Goal: Task Accomplishment & Management: Use online tool/utility

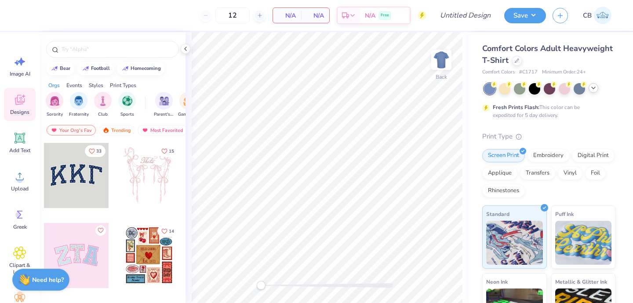
click at [590, 90] on icon at bounding box center [593, 87] width 7 height 7
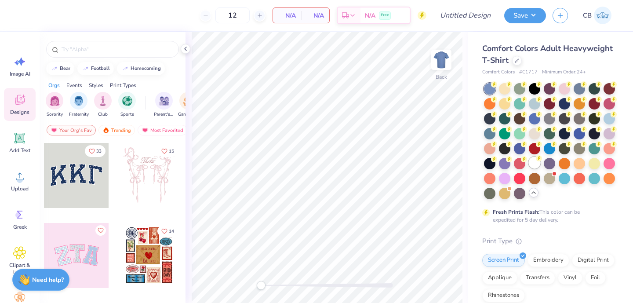
click at [529, 163] on div at bounding box center [534, 162] width 11 height 11
click at [516, 61] on icon at bounding box center [516, 60] width 4 height 4
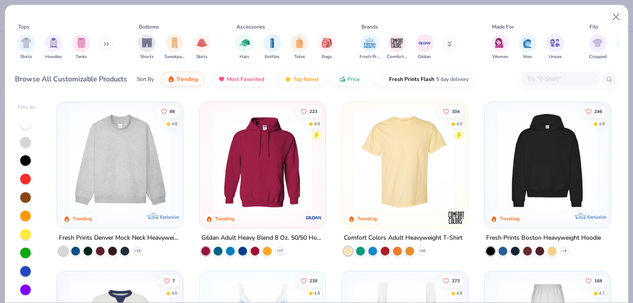
click at [546, 79] on input "text" at bounding box center [560, 79] width 68 height 10
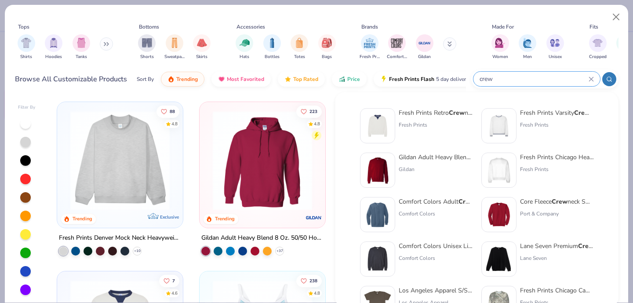
type input "crew"
click at [379, 173] on img at bounding box center [377, 169] width 27 height 27
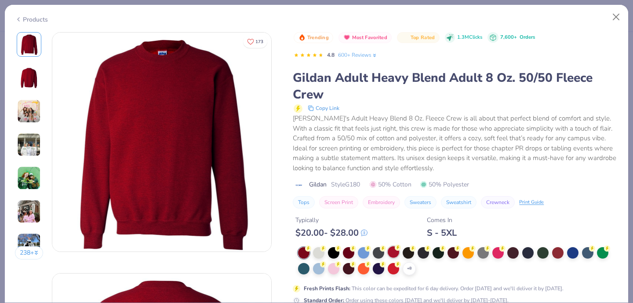
click at [394, 256] on div at bounding box center [393, 251] width 11 height 11
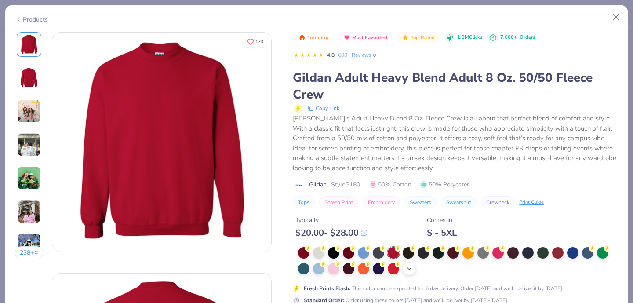
click at [406, 268] on icon at bounding box center [409, 268] width 7 height 7
click at [394, 272] on div at bounding box center [393, 267] width 11 height 11
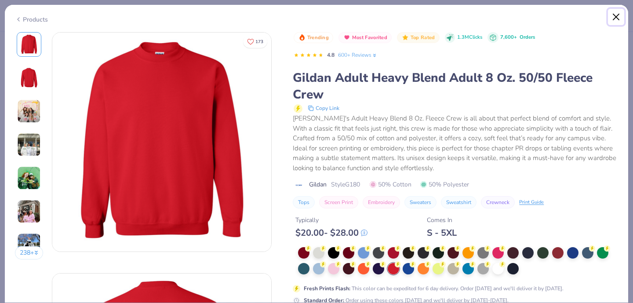
click at [616, 14] on button "Close" at bounding box center [616, 17] width 17 height 17
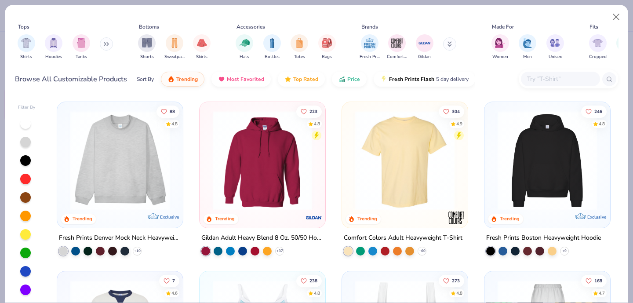
click at [130, 172] on img at bounding box center [120, 160] width 108 height 99
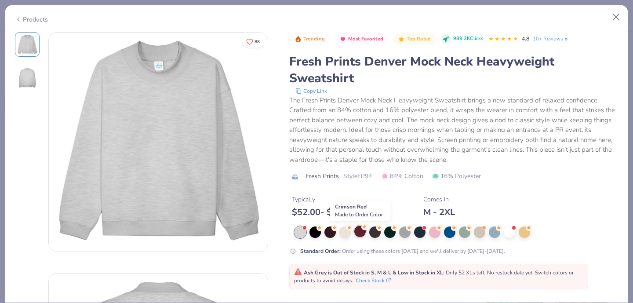
click at [360, 233] on div at bounding box center [359, 230] width 11 height 11
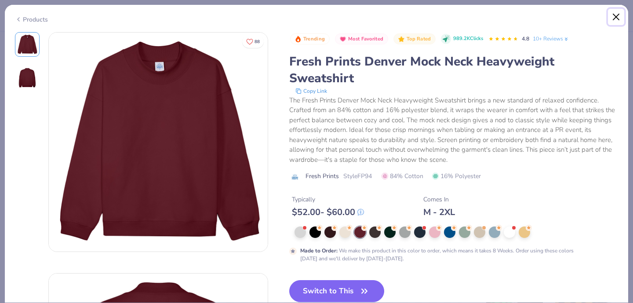
click at [615, 13] on button "Close" at bounding box center [616, 17] width 17 height 17
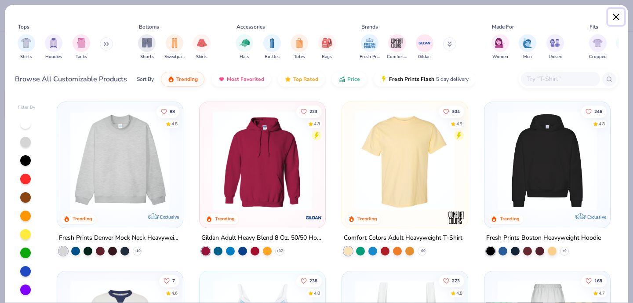
click at [617, 11] on button "Close" at bounding box center [616, 17] width 17 height 17
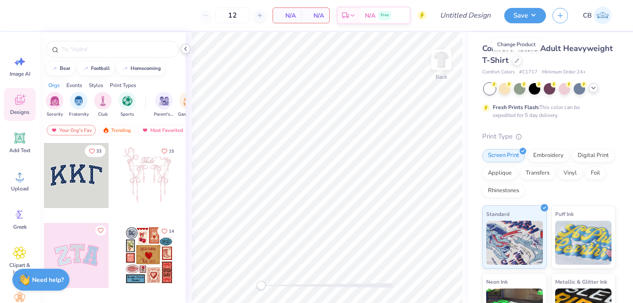
click at [185, 51] on icon at bounding box center [185, 48] width 7 height 7
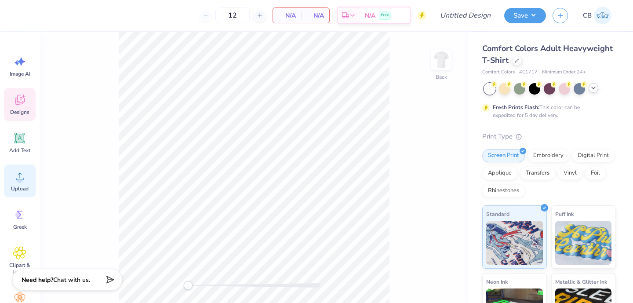
click at [15, 183] on div "Upload" at bounding box center [20, 180] width 32 height 33
click at [20, 178] on circle at bounding box center [20, 180] width 6 height 6
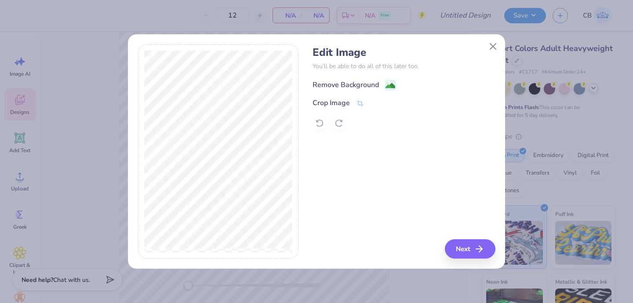
click at [390, 88] on image at bounding box center [390, 86] width 10 height 10
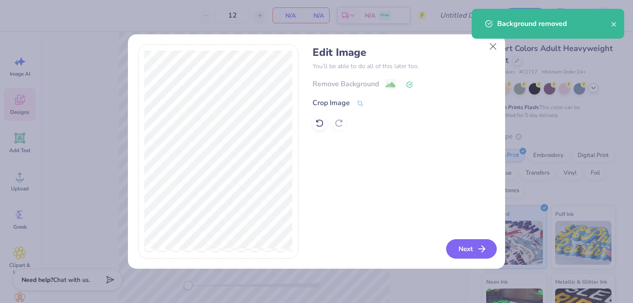
click at [481, 251] on icon "button" at bounding box center [481, 248] width 11 height 11
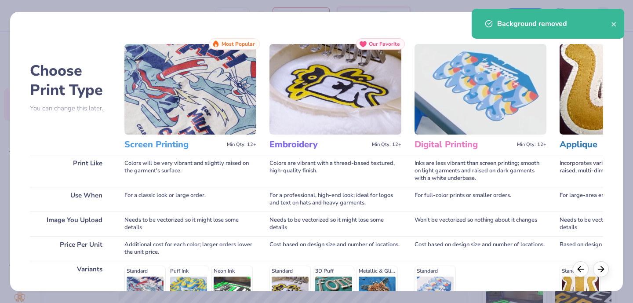
scroll to position [135, 0]
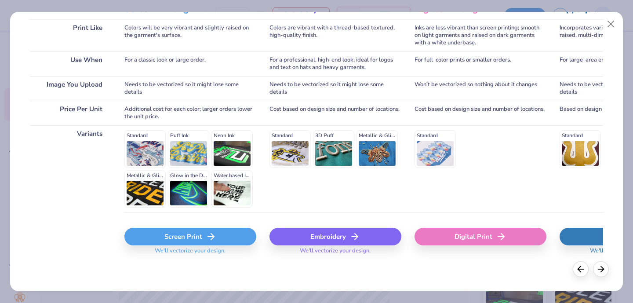
click at [207, 237] on icon at bounding box center [211, 236] width 11 height 11
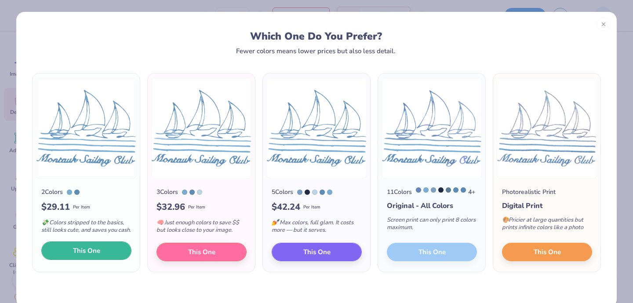
click at [93, 256] on span "This One" at bounding box center [86, 251] width 27 height 10
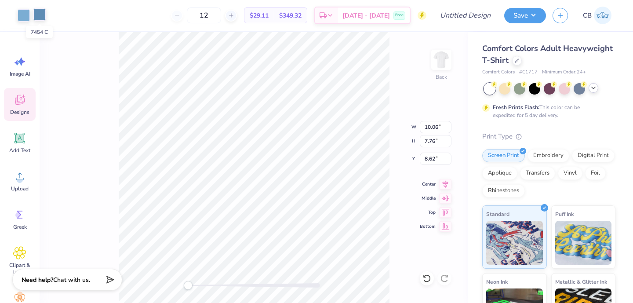
click at [39, 15] on div at bounding box center [39, 14] width 12 height 12
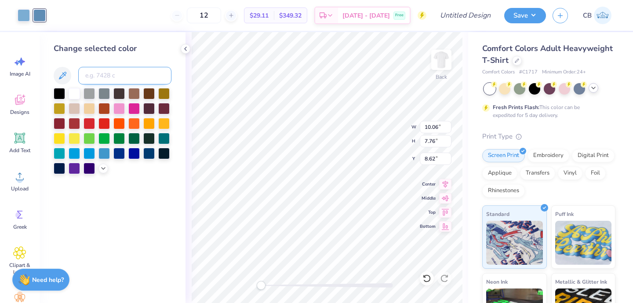
click at [87, 72] on input at bounding box center [124, 76] width 93 height 18
type input "542"
click at [186, 51] on icon at bounding box center [185, 48] width 7 height 7
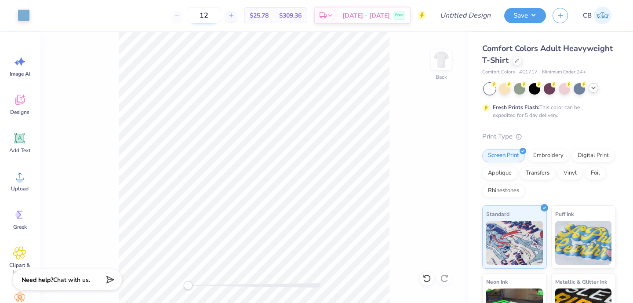
drag, startPoint x: 228, startPoint y: 18, endPoint x: 203, endPoint y: 18, distance: 24.2
click at [203, 18] on input "12" at bounding box center [204, 15] width 34 height 16
type input "24"
click at [133, 25] on div "24 $19.88 Per Item $477.12 Total Est. Delivery Sep 20 - 23 Free" at bounding box center [231, 15] width 390 height 31
click at [541, 155] on div "Embroidery" at bounding box center [548, 154] width 42 height 13
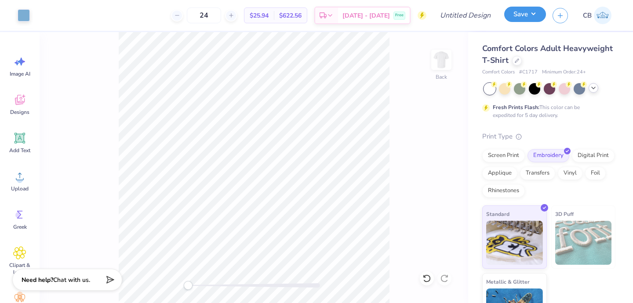
click at [514, 14] on button "Save" at bounding box center [525, 14] width 42 height 15
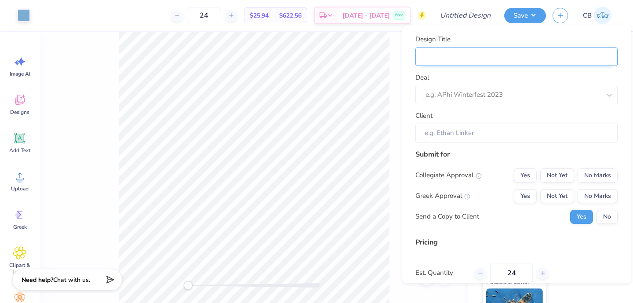
click at [447, 61] on input "Design Title" at bounding box center [516, 56] width 202 height 19
type input "d"
type input "da"
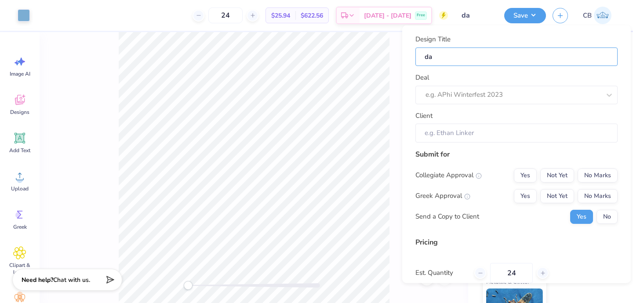
type input "dat"
type input "date"
drag, startPoint x: 454, startPoint y: 63, endPoint x: 412, endPoint y: 54, distance: 43.1
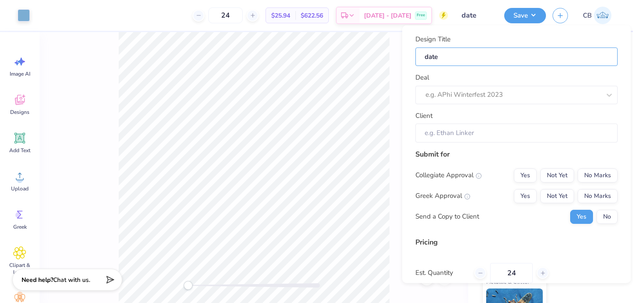
click at [412, 54] on div "Design Title date Deal e.g. APhi Winterfest 2023 Client Submit for Collegiate A…" at bounding box center [516, 153] width 228 height 257
type input "S"
type input "Sa"
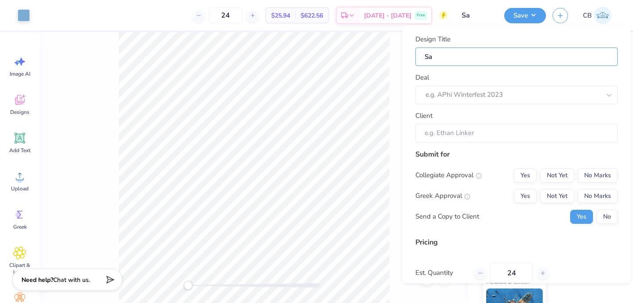
type input "Sai"
type input "Sail"
type input "Sailb"
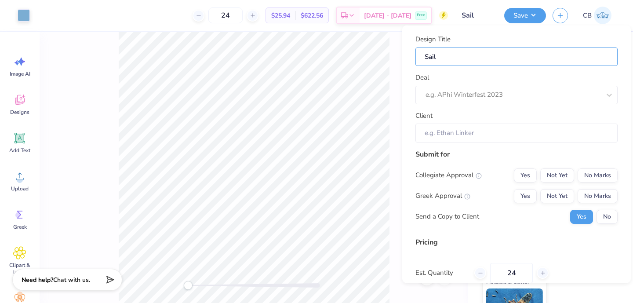
type input "Sailb"
type input "Sailbo"
type input "Sailboa"
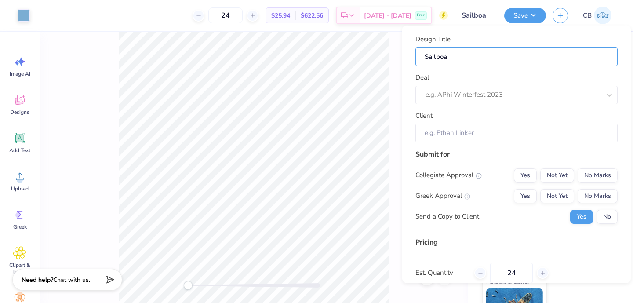
type input "Sailboat"
type input "Sailboat T"
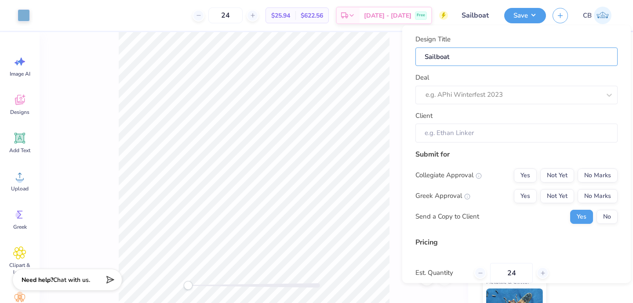
type input "Sailboat T"
type input "Sailboat Te"
type input "Sailboat Tee"
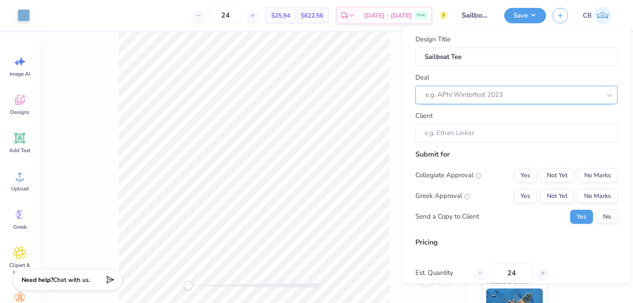
click at [453, 98] on div at bounding box center [512, 95] width 175 height 12
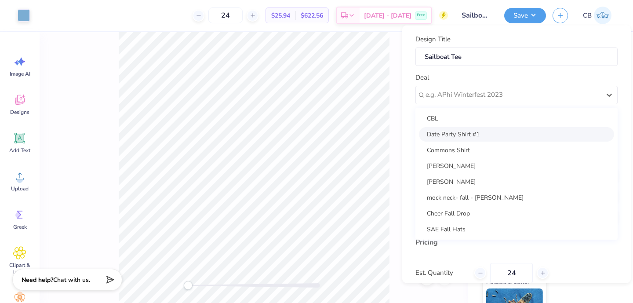
click at [477, 132] on div "Date Party Shirt #1" at bounding box center [516, 134] width 195 height 14
type input "Caroline Crump"
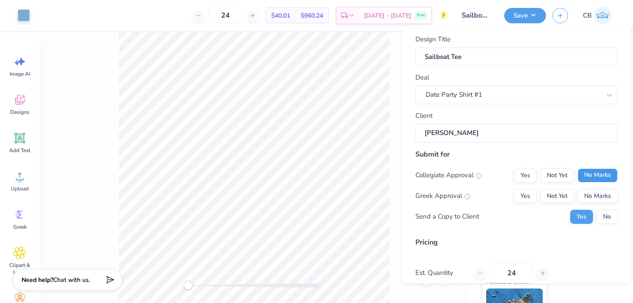
click at [597, 172] on button "No Marks" at bounding box center [597, 175] width 40 height 14
click at [528, 194] on button "Yes" at bounding box center [525, 195] width 23 height 14
click at [611, 216] on button "No" at bounding box center [606, 216] width 21 height 14
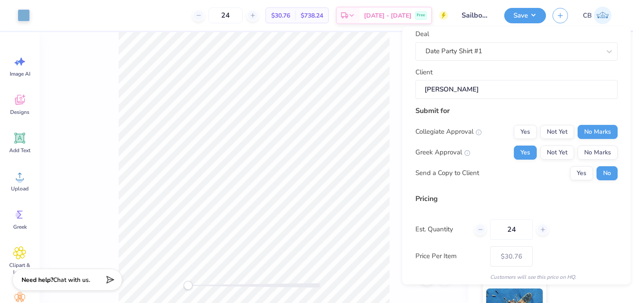
scroll to position [78, 0]
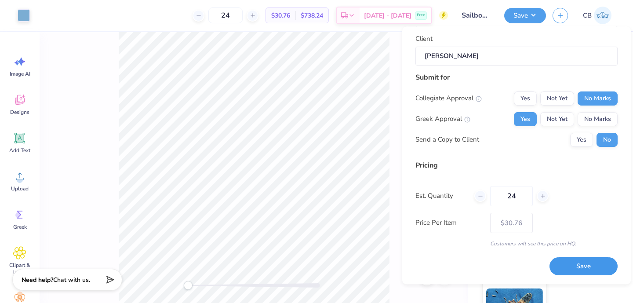
click at [564, 266] on button "Save" at bounding box center [583, 266] width 68 height 18
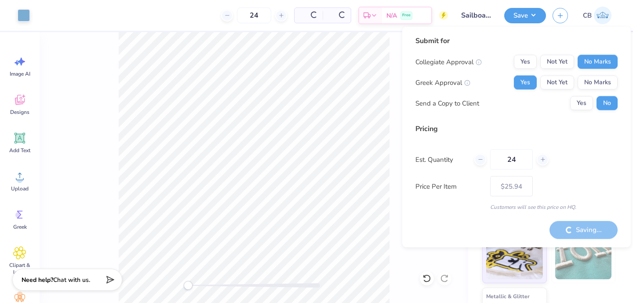
type input "– –"
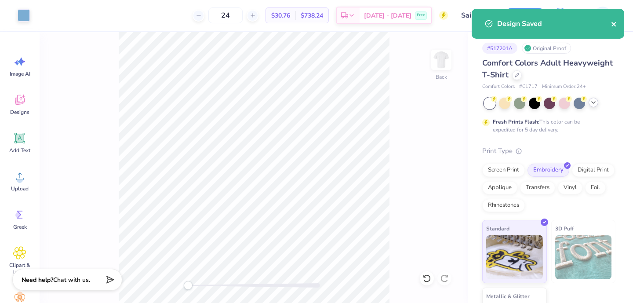
click at [614, 25] on icon "close" at bounding box center [614, 24] width 6 height 7
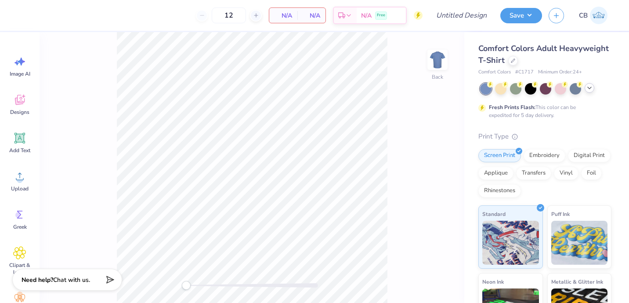
click at [593, 90] on div at bounding box center [590, 88] width 10 height 10
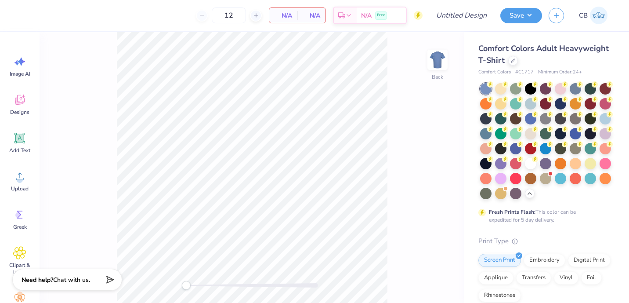
click at [499, 92] on div at bounding box center [500, 88] width 11 height 11
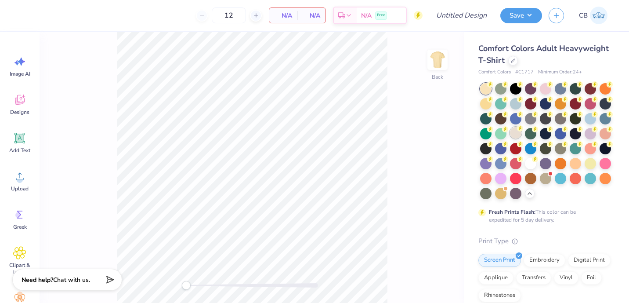
click at [517, 136] on div at bounding box center [515, 132] width 11 height 11
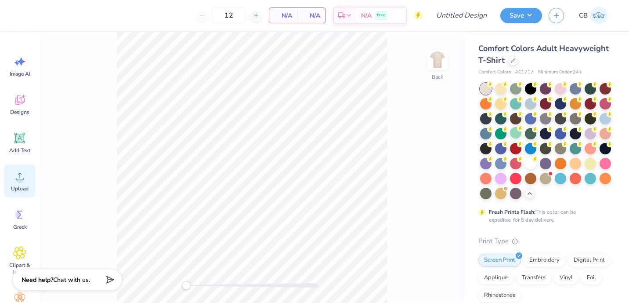
click at [15, 185] on span "Upload" at bounding box center [20, 188] width 18 height 7
click at [21, 109] on span "Designs" at bounding box center [19, 112] width 19 height 7
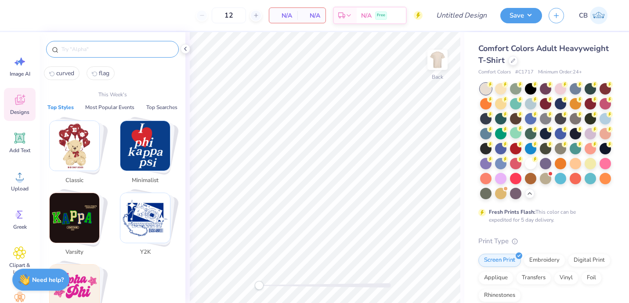
click at [98, 50] on input "text" at bounding box center [117, 49] width 112 height 9
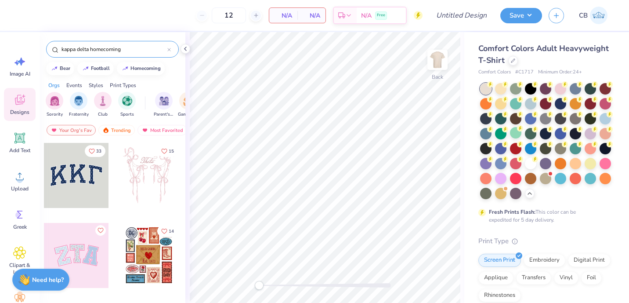
type input "kappa delta homecoming"
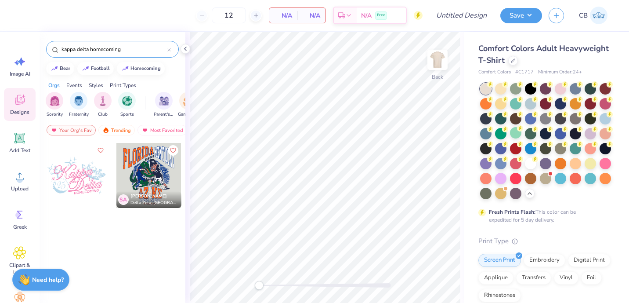
click at [168, 51] on div at bounding box center [169, 49] width 4 height 8
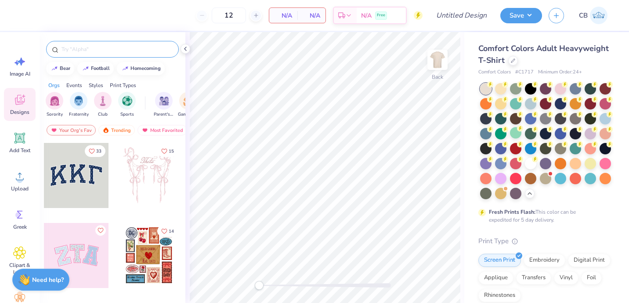
click at [168, 51] on input "text" at bounding box center [117, 49] width 112 height 9
type input "stadium"
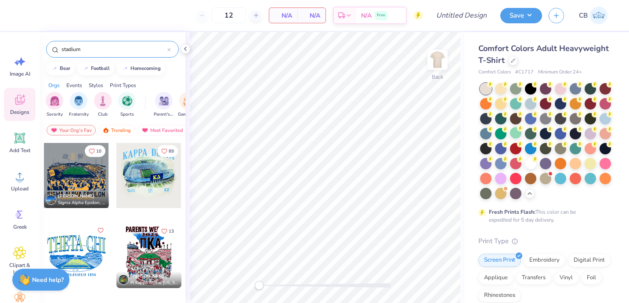
click at [155, 176] on div at bounding box center [148, 175] width 65 height 65
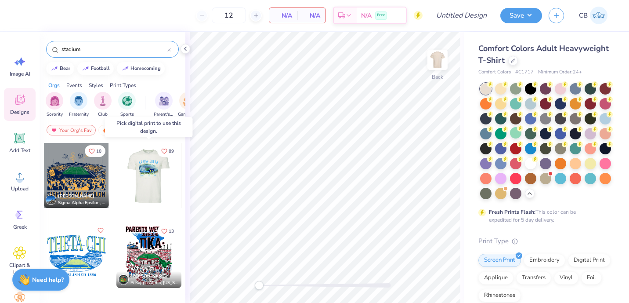
click at [116, 171] on div at bounding box center [83, 175] width 65 height 65
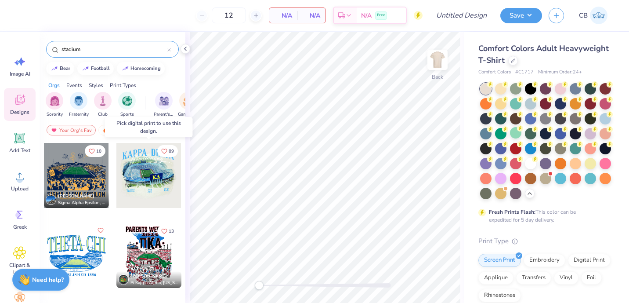
click at [116, 171] on div at bounding box center [83, 175] width 65 height 65
click at [140, 171] on div at bounding box center [83, 175] width 195 height 65
click at [140, 171] on div at bounding box center [148, 175] width 65 height 65
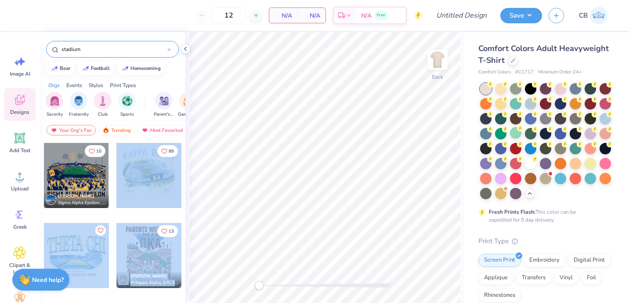
click at [310, 143] on div "12 N/A Per Item N/A Total Est. Delivery N/A Free Design Title Save CB Image AI …" at bounding box center [314, 151] width 629 height 303
click at [139, 180] on div at bounding box center [148, 175] width 65 height 65
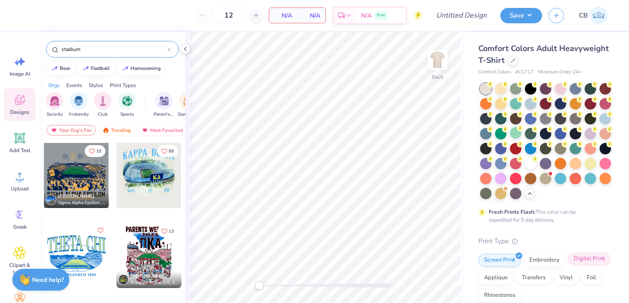
click at [592, 254] on div "Digital Print" at bounding box center [589, 258] width 43 height 13
click at [135, 179] on div at bounding box center [148, 175] width 65 height 65
